Goal: Check status: Check status

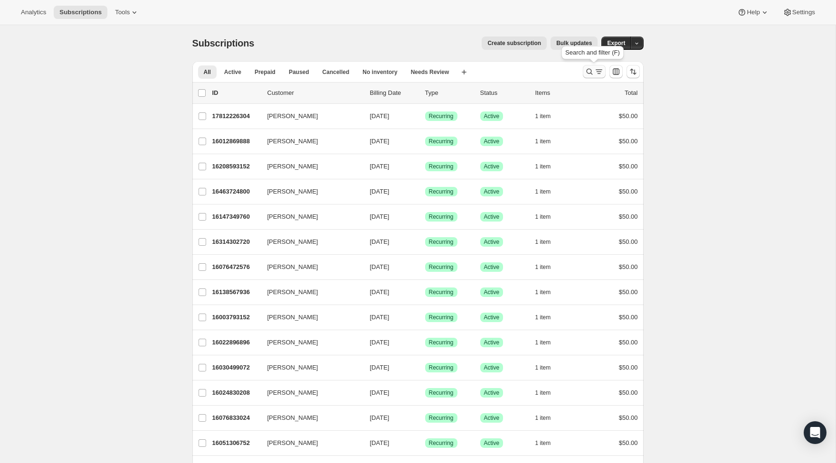
click at [594, 75] on icon "Search and filter results" at bounding box center [598, 71] width 9 height 9
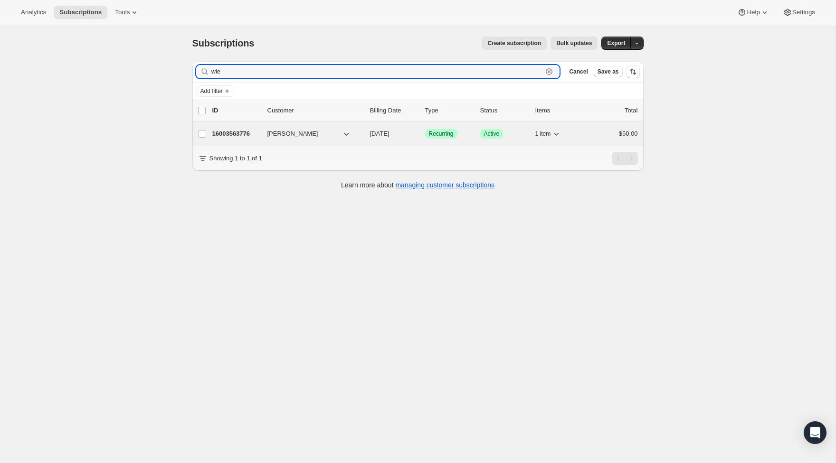
type input "wie"
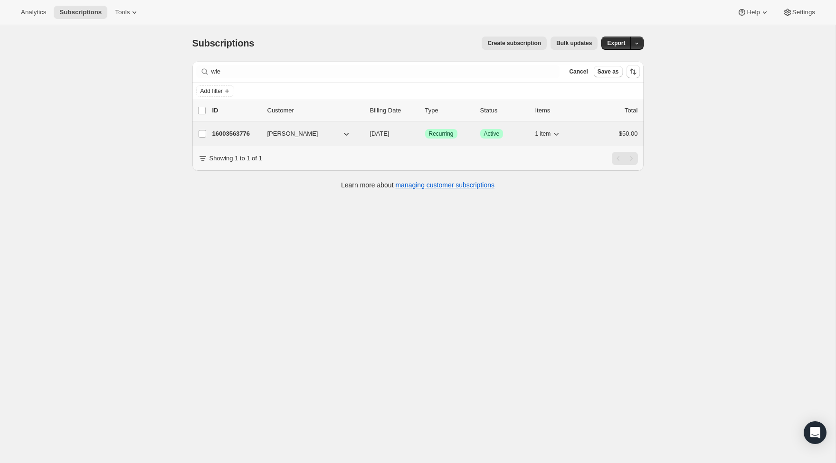
click at [244, 128] on div "16003563776 [PERSON_NAME] [DATE] Success Recurring Success Active 1 item $50.00" at bounding box center [424, 133] width 425 height 13
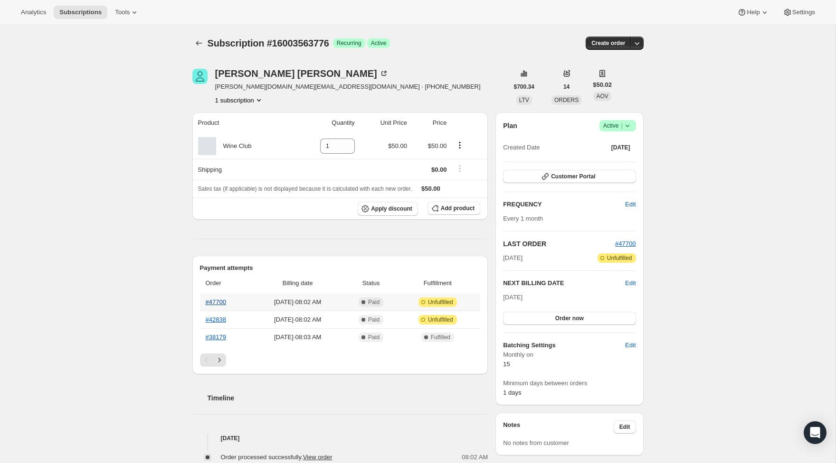
click at [211, 304] on link "#47700" at bounding box center [216, 302] width 20 height 7
click at [222, 320] on link "#42838" at bounding box center [216, 319] width 20 height 7
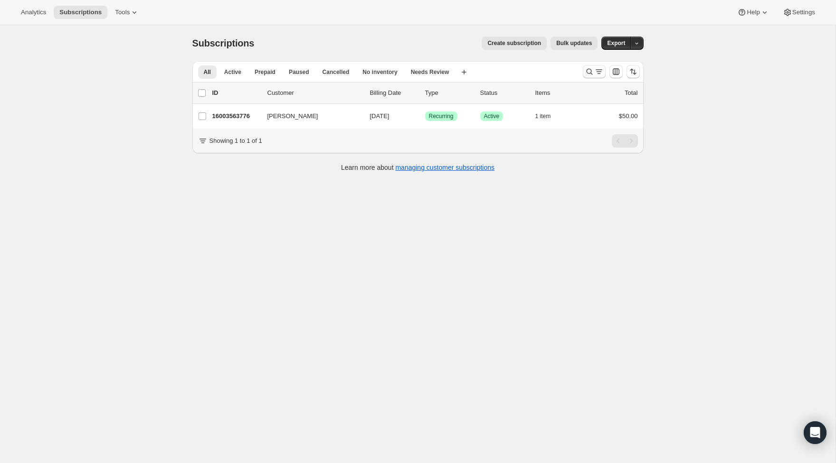
click at [592, 71] on icon "Search and filter results" at bounding box center [588, 71] width 9 height 9
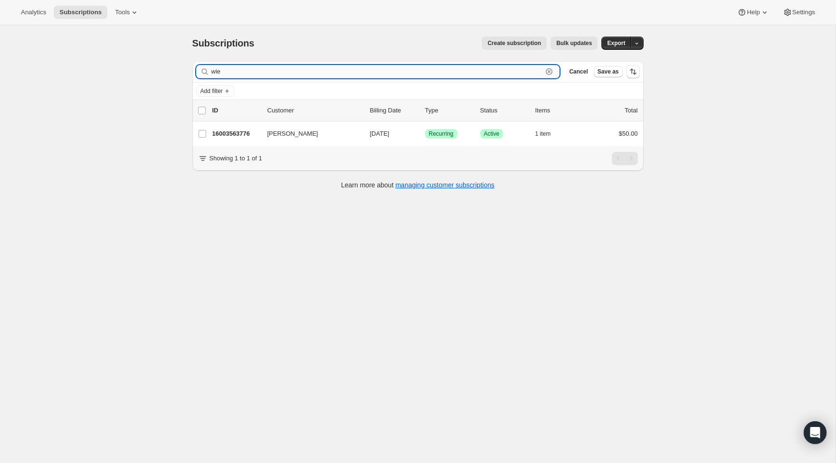
click at [513, 75] on input "wie" at bounding box center [376, 71] width 331 height 13
click at [512, 75] on input "wie" at bounding box center [376, 71] width 331 height 13
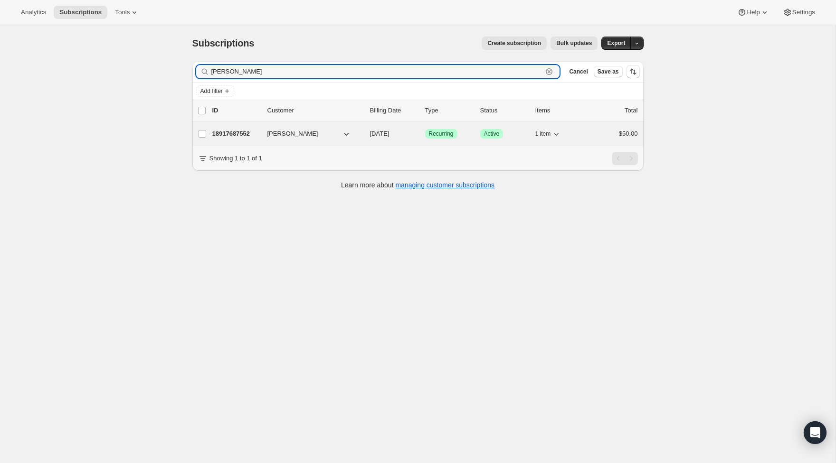
type input "Sean graha"
click at [234, 134] on p "18917687552" at bounding box center [235, 133] width 47 height 9
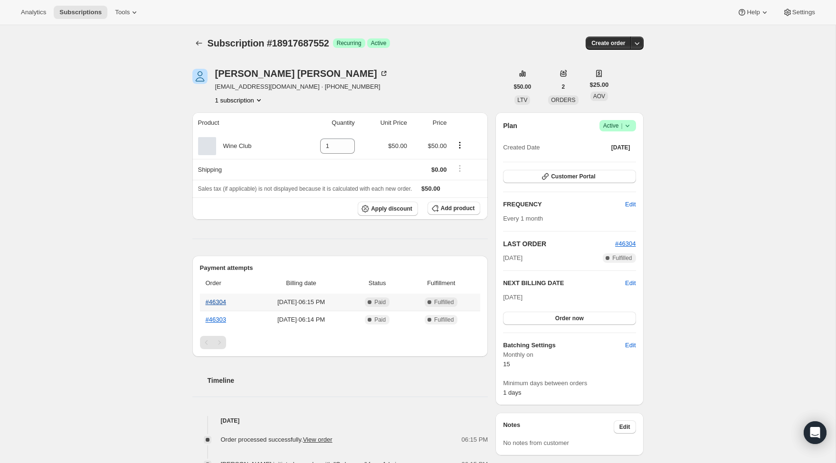
click at [216, 301] on link "#46304" at bounding box center [216, 302] width 20 height 7
click at [210, 319] on link "#46303" at bounding box center [216, 319] width 20 height 7
click at [532, 310] on button "Order now" at bounding box center [569, 316] width 132 height 13
click at [532, 310] on button "Click to confirm" at bounding box center [569, 316] width 132 height 13
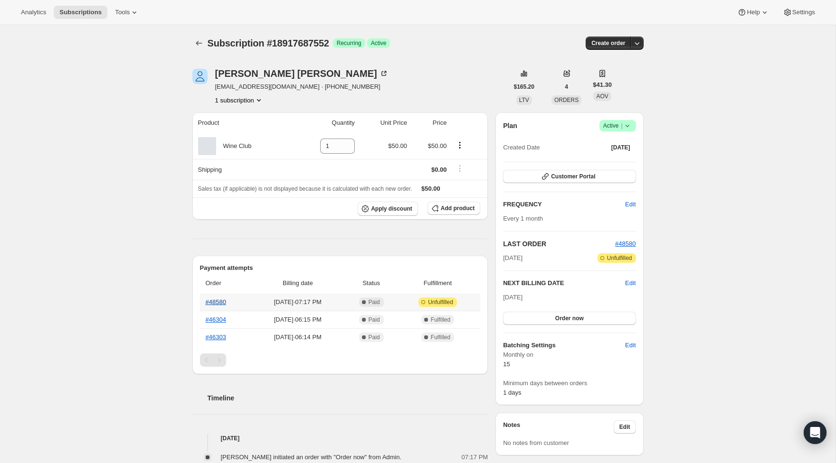
click at [216, 304] on link "#48580" at bounding box center [216, 302] width 20 height 7
